Goal: Task Accomplishment & Management: Use online tool/utility

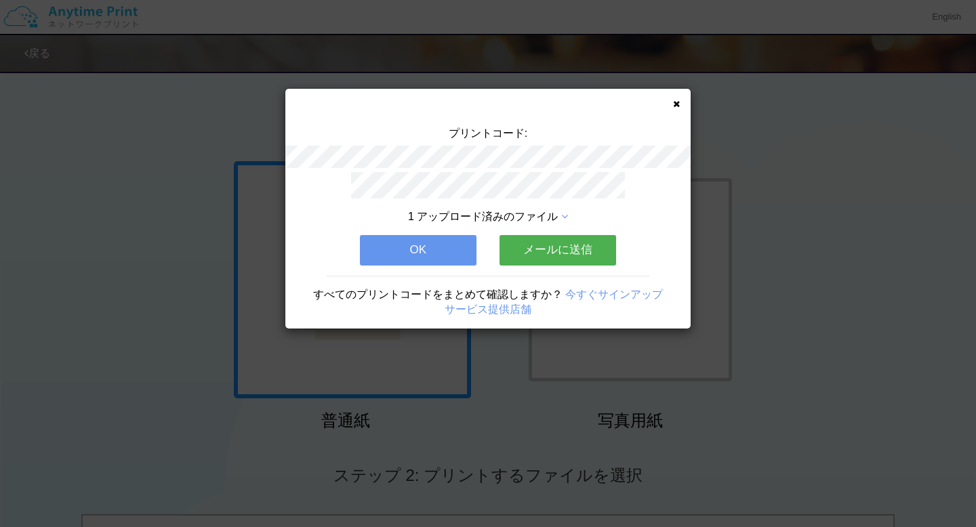
click at [678, 106] on icon at bounding box center [676, 104] width 7 height 9
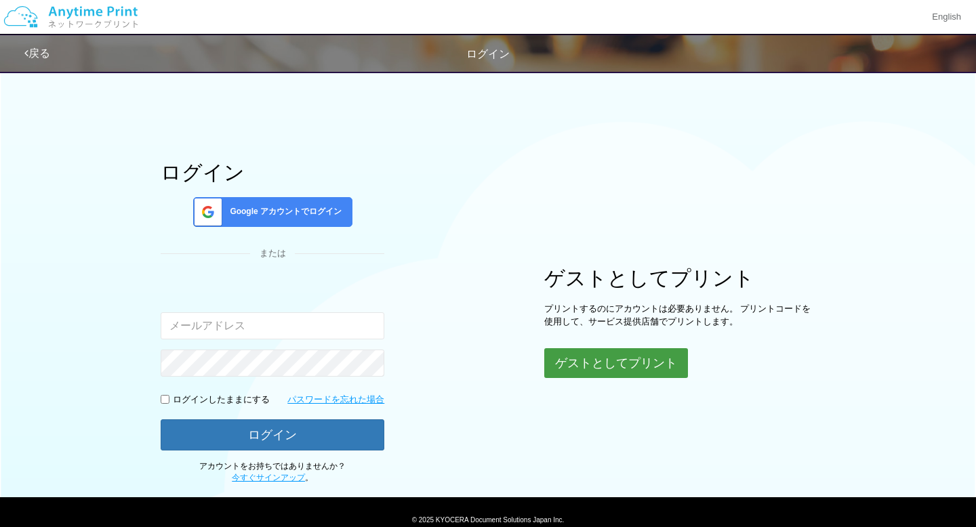
click at [580, 372] on button "ゲストとしてプリント" at bounding box center [616, 363] width 144 height 30
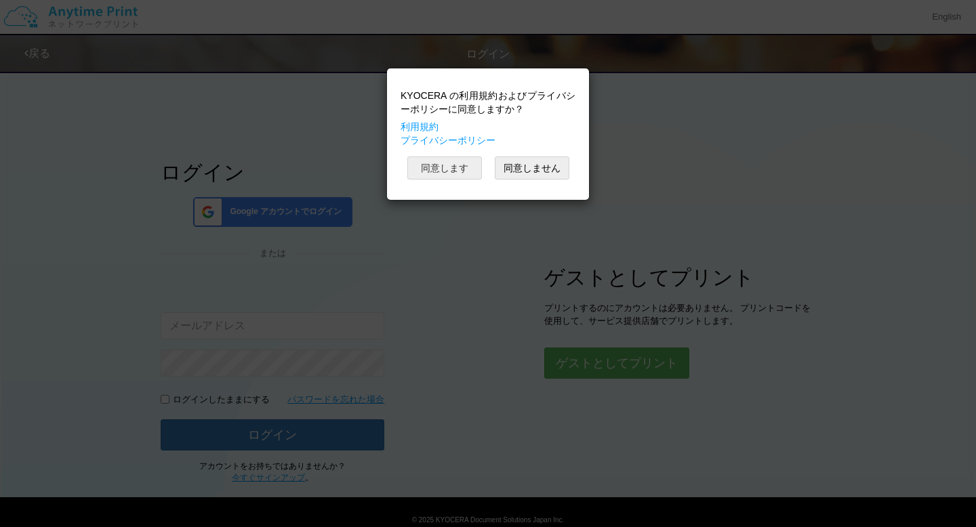
click at [478, 171] on button "同意します" at bounding box center [444, 168] width 75 height 23
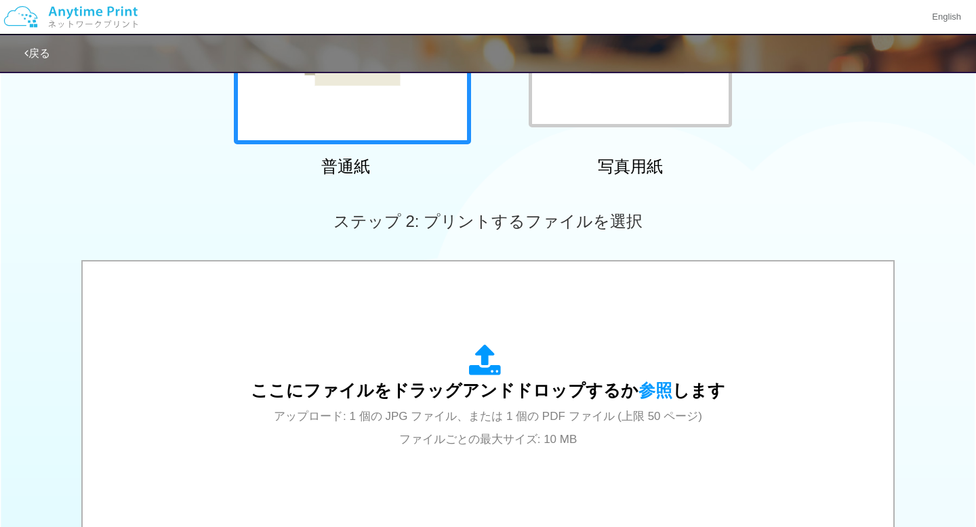
scroll to position [281, 0]
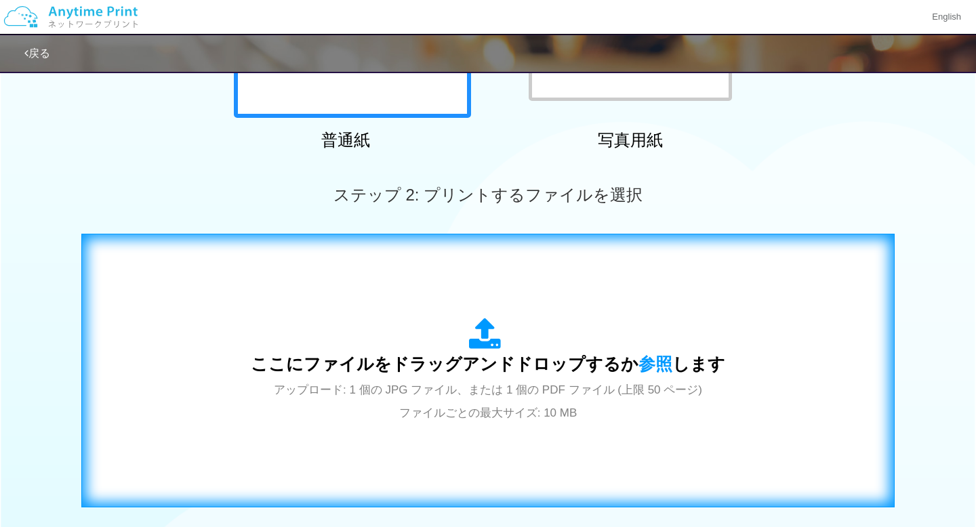
click at [472, 306] on div "ここにファイルをドラッグアンドドロップするか 参照 します アップロード: 1 個の JPG ファイル、または 1 個の PDF ファイル (上限 50 ペー…" at bounding box center [488, 370] width 785 height 245
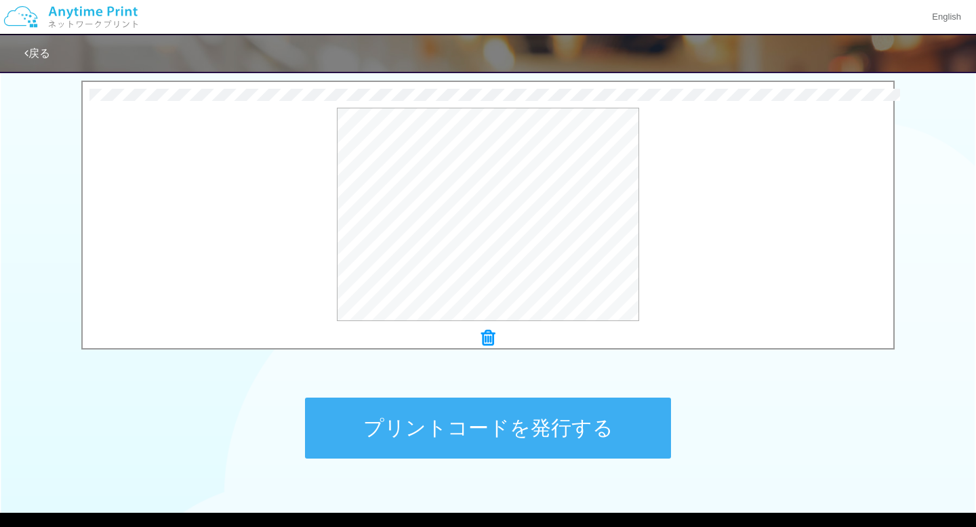
scroll to position [504, 0]
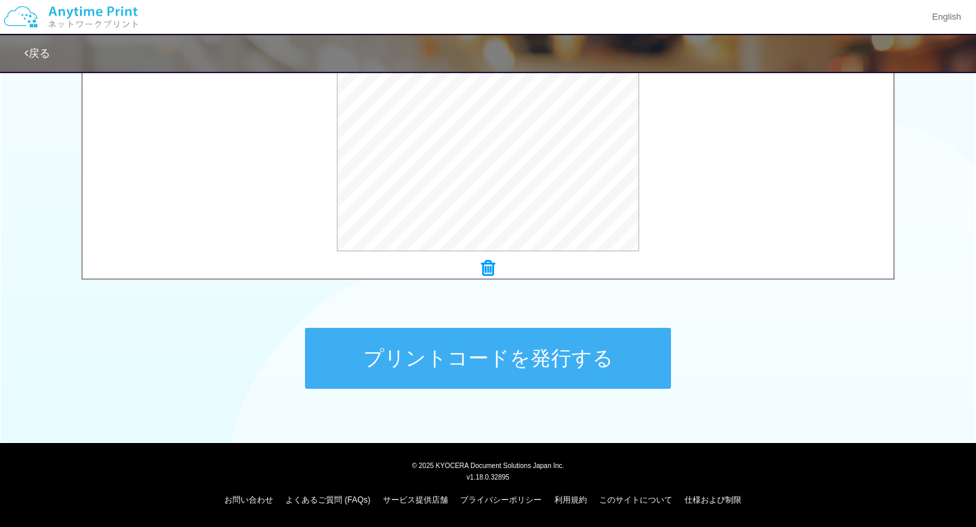
click at [561, 338] on button "プリントコードを発行する" at bounding box center [488, 358] width 366 height 61
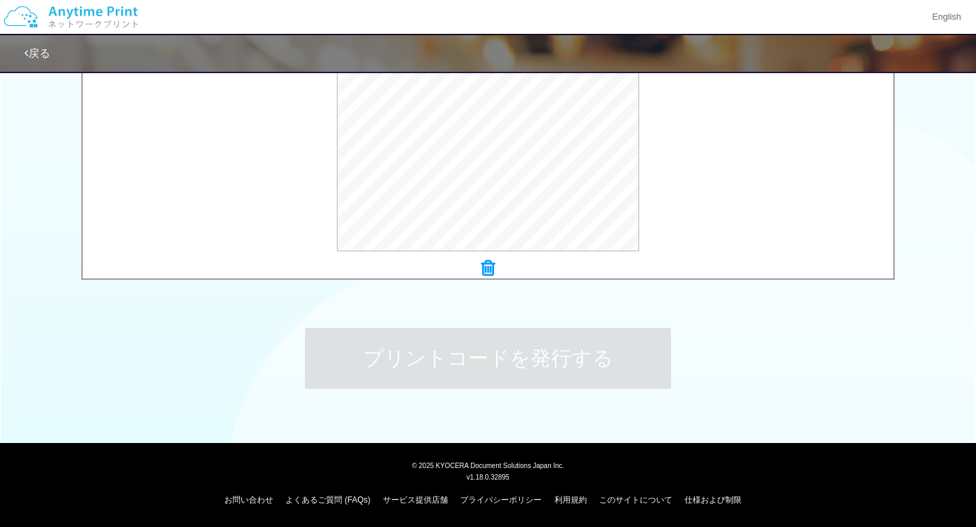
scroll to position [0, 0]
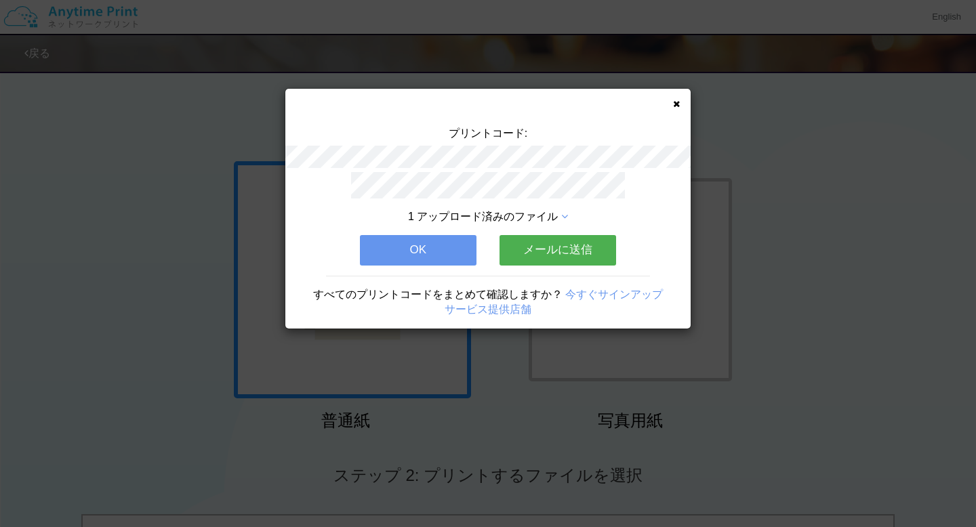
click at [561, 337] on div "プリントコード: 1 アップロード済みのファイル OK メールに送信 すべてのプリントコードをまとめて確認しますか？ 今すぐサインアップ サービス提供店舗" at bounding box center [488, 263] width 976 height 527
